Goal: Find specific page/section: Find specific page/section

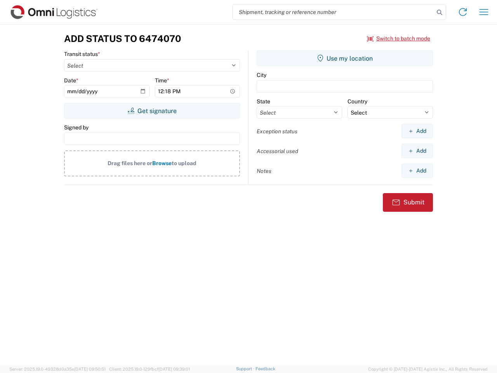
click at [334, 12] on input "search" at bounding box center [333, 12] width 201 height 15
click at [440, 12] on icon at bounding box center [439, 12] width 11 height 11
click at [463, 12] on icon at bounding box center [463, 12] width 12 height 12
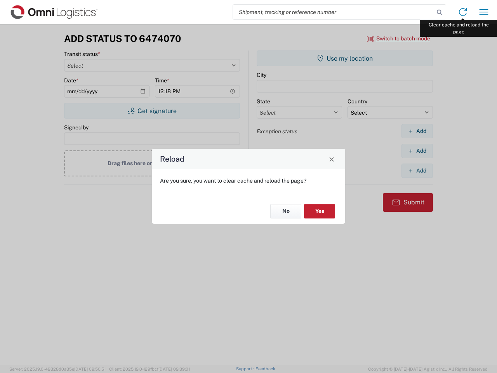
click at [484, 12] on div "Reload Are you sure, you want to clear cache and reload the page? No Yes" at bounding box center [248, 186] width 497 height 373
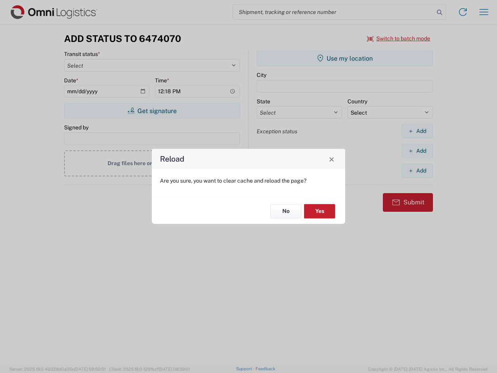
click at [399, 38] on div "Reload Are you sure, you want to clear cache and reload the page? No Yes" at bounding box center [248, 186] width 497 height 373
click at [152, 111] on div "Reload Are you sure, you want to clear cache and reload the page? No Yes" at bounding box center [248, 186] width 497 height 373
click at [345, 58] on div "Reload Are you sure, you want to clear cache and reload the page? No Yes" at bounding box center [248, 186] width 497 height 373
click at [417, 131] on div "Reload Are you sure, you want to clear cache and reload the page? No Yes" at bounding box center [248, 186] width 497 height 373
click at [417, 151] on div "Reload Are you sure, you want to clear cache and reload the page? No Yes" at bounding box center [248, 186] width 497 height 373
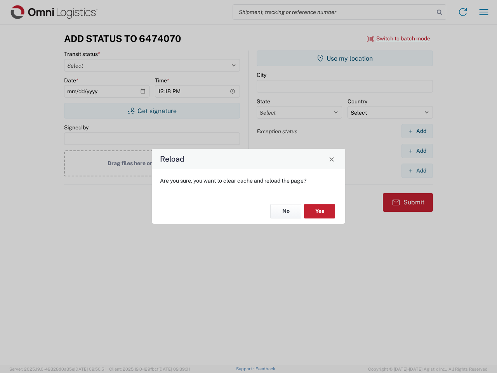
click at [417, 171] on div "Reload Are you sure, you want to clear cache and reload the page? No Yes" at bounding box center [248, 186] width 497 height 373
